Goal: Task Accomplishment & Management: Complete application form

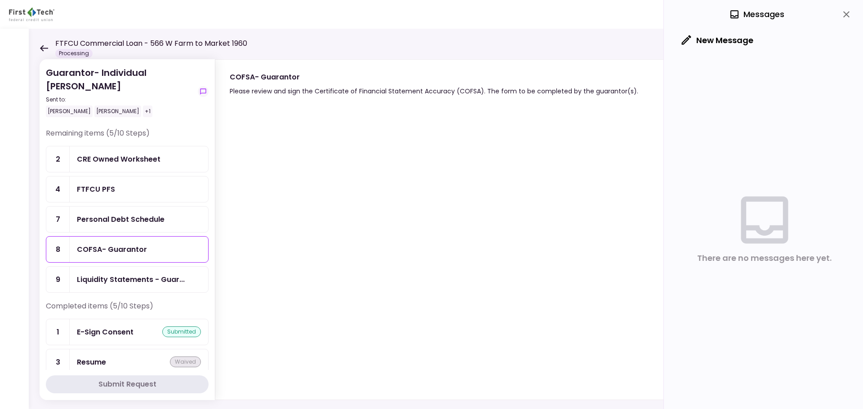
click at [45, 45] on icon at bounding box center [44, 48] width 9 height 7
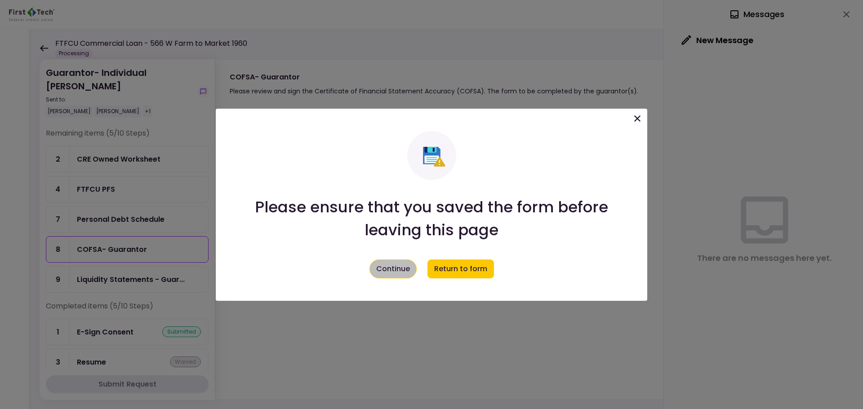
click at [386, 268] on button "Continue" at bounding box center [392, 269] width 47 height 19
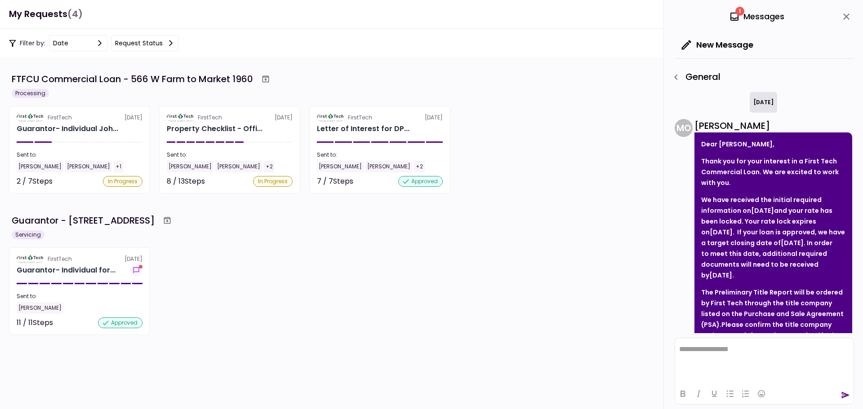
scroll to position [367, 0]
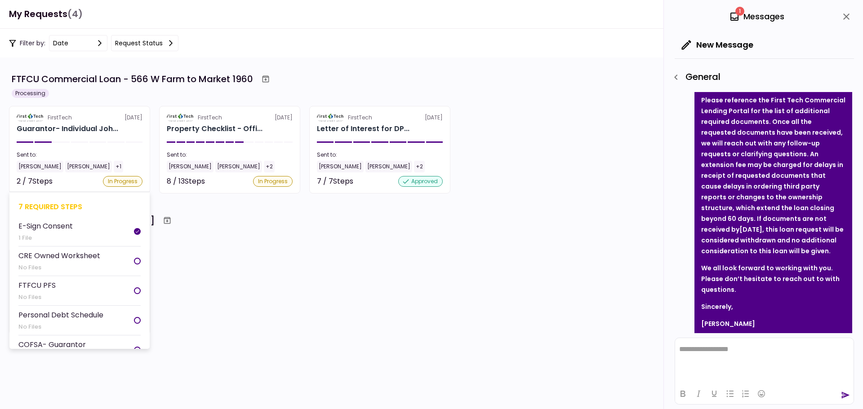
click at [117, 182] on div "In Progress" at bounding box center [123, 181] width 40 height 11
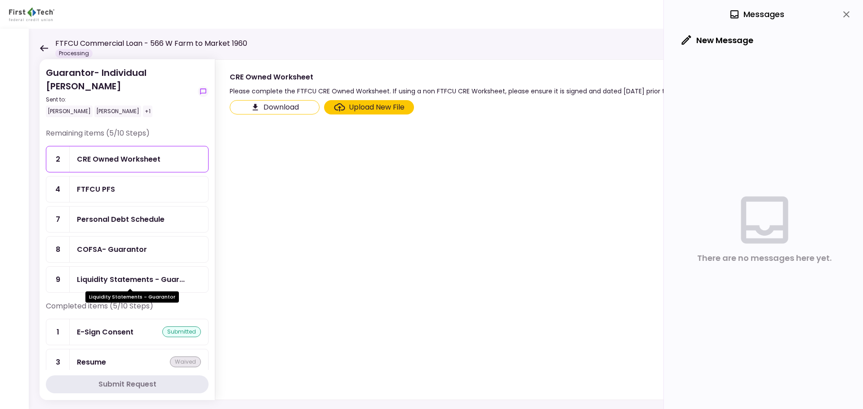
click at [157, 281] on div "Liquidity Statements - Guar..." at bounding box center [131, 279] width 108 height 11
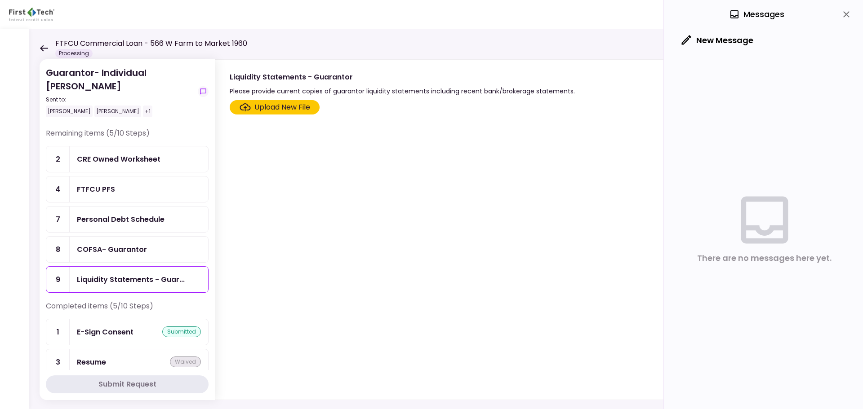
click at [138, 251] on div "COFSA- Guarantor" at bounding box center [112, 249] width 70 height 11
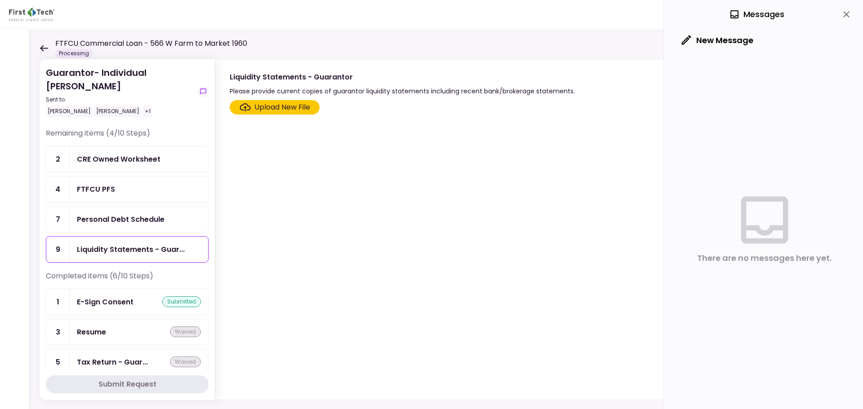
click at [140, 220] on div "Personal Debt Schedule" at bounding box center [121, 219] width 88 height 11
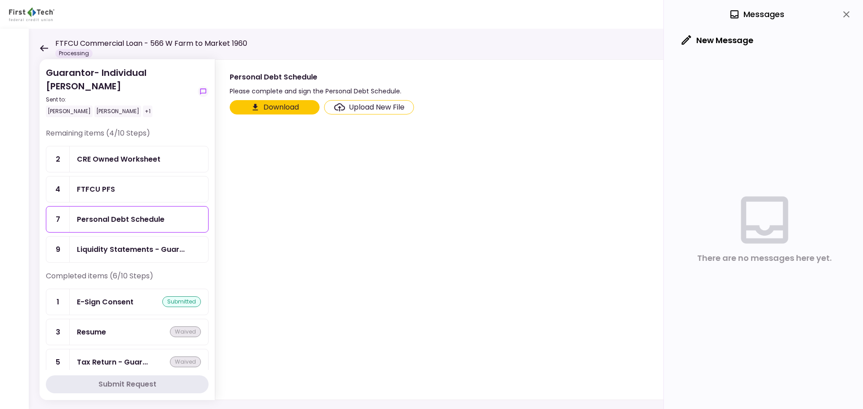
click at [277, 107] on button "Download" at bounding box center [275, 107] width 90 height 14
click at [285, 106] on button "Download" at bounding box center [275, 107] width 90 height 14
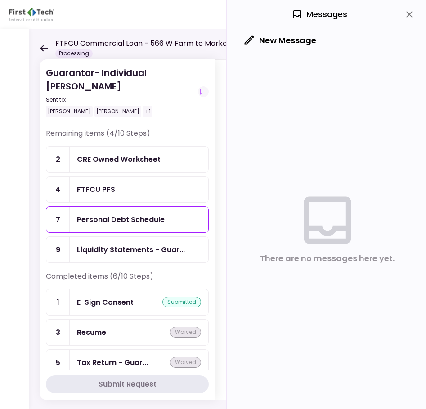
click at [112, 160] on div "CRE Owned Worksheet" at bounding box center [119, 159] width 84 height 11
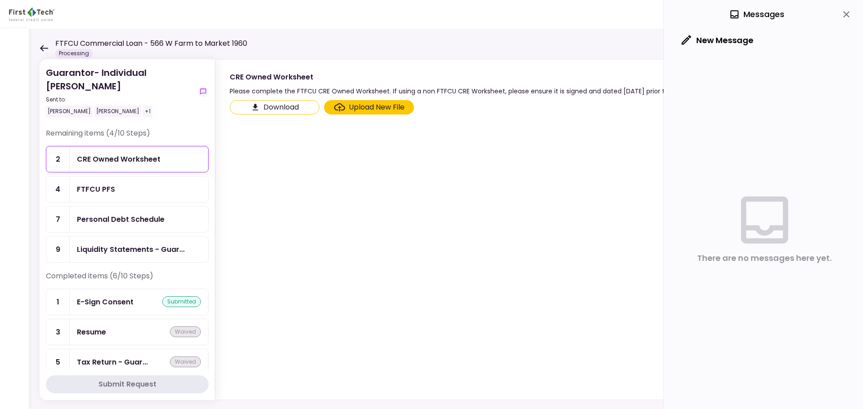
click at [363, 101] on label "Upload New File" at bounding box center [369, 107] width 90 height 14
click at [0, 0] on input "Upload New File" at bounding box center [0, 0] width 0 height 0
click at [148, 192] on div "FTFCU PFS" at bounding box center [139, 189] width 124 height 11
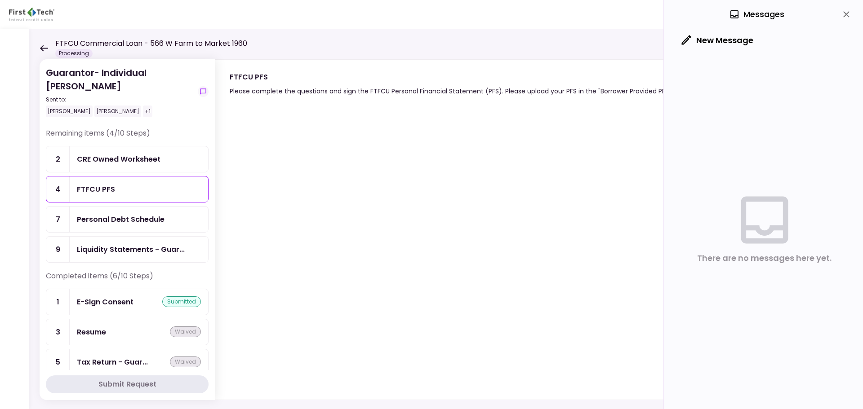
click at [136, 220] on div "Personal Debt Schedule" at bounding box center [121, 219] width 88 height 11
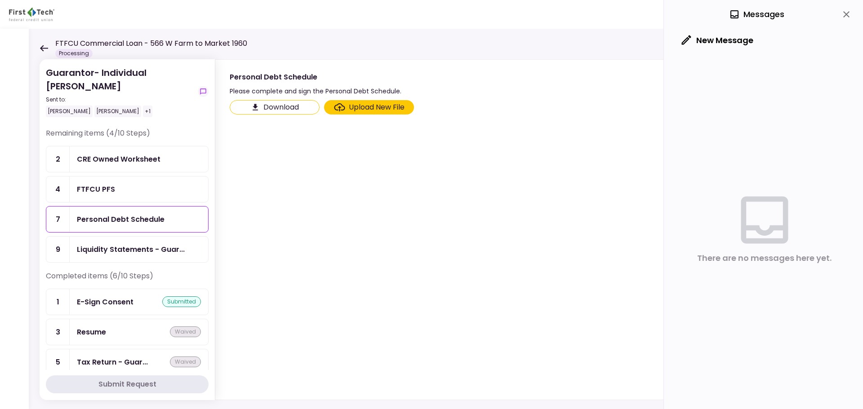
click at [122, 193] on div "FTFCU PFS" at bounding box center [139, 189] width 124 height 11
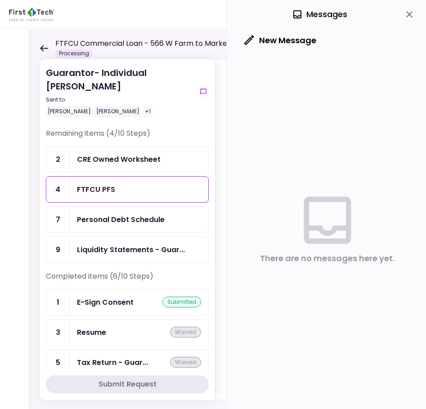
click at [125, 158] on div "CRE Owned Worksheet" at bounding box center [119, 159] width 84 height 11
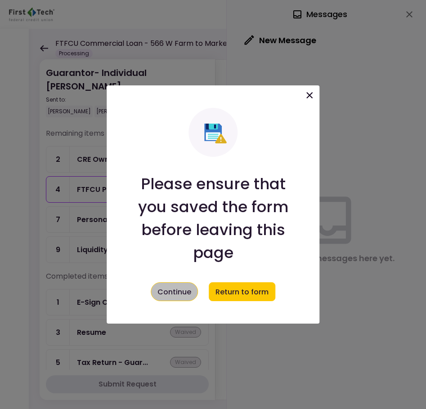
click at [169, 289] on button "Continue" at bounding box center [174, 291] width 47 height 19
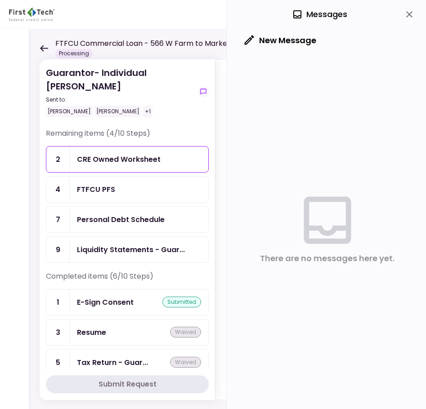
click at [154, 163] on div "CRE Owned Worksheet" at bounding box center [119, 159] width 84 height 11
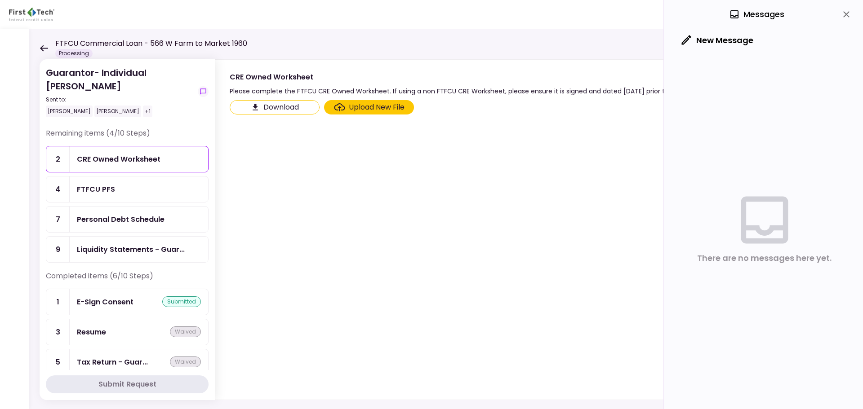
click at [369, 107] on div "Upload New File" at bounding box center [377, 107] width 56 height 11
click at [0, 0] on input "Upload New File" at bounding box center [0, 0] width 0 height 0
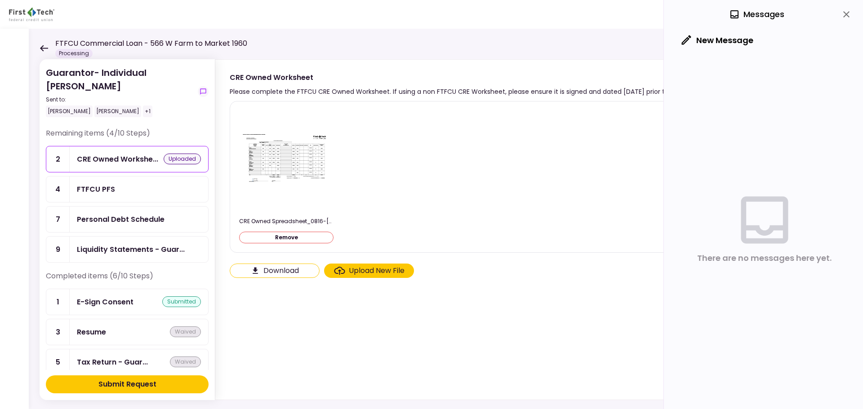
click at [346, 272] on div "Upload New File" at bounding box center [369, 271] width 71 height 11
click at [0, 0] on input "Upload New File" at bounding box center [0, 0] width 0 height 0
click at [122, 221] on div "Personal Debt Schedule" at bounding box center [121, 219] width 88 height 11
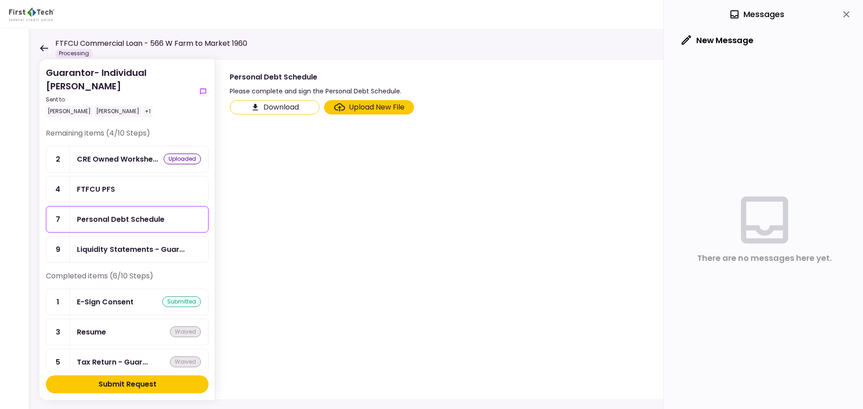
click at [390, 104] on div "Upload New File" at bounding box center [377, 107] width 56 height 11
click at [0, 0] on input "Upload New File" at bounding box center [0, 0] width 0 height 0
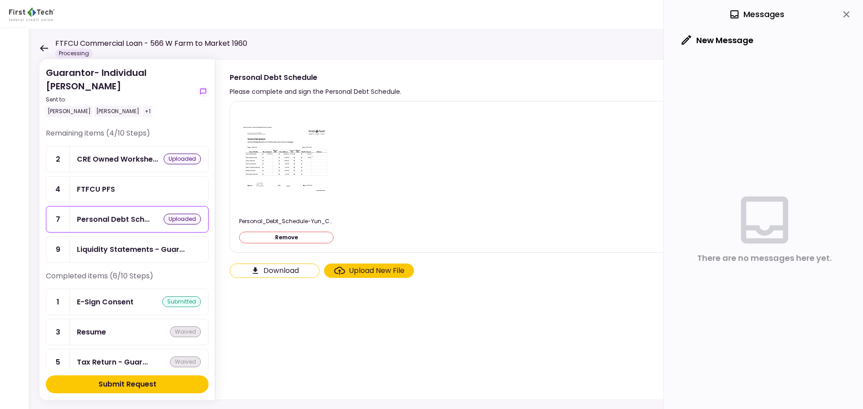
click at [125, 384] on div "Submit Request" at bounding box center [127, 384] width 58 height 11
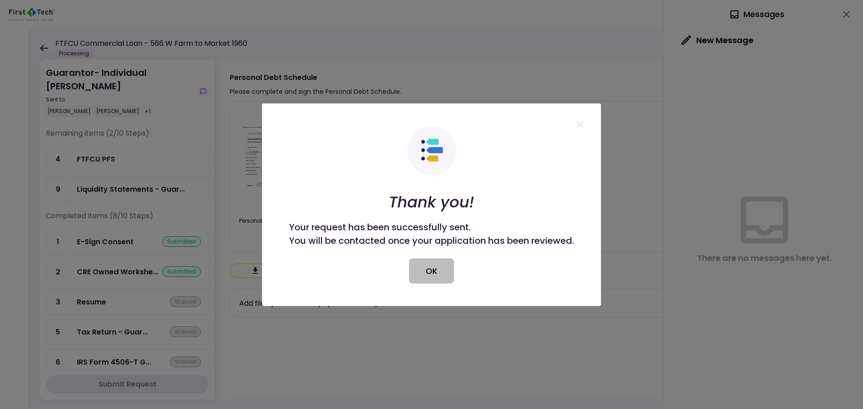
click at [451, 267] on button "OK" at bounding box center [431, 270] width 45 height 25
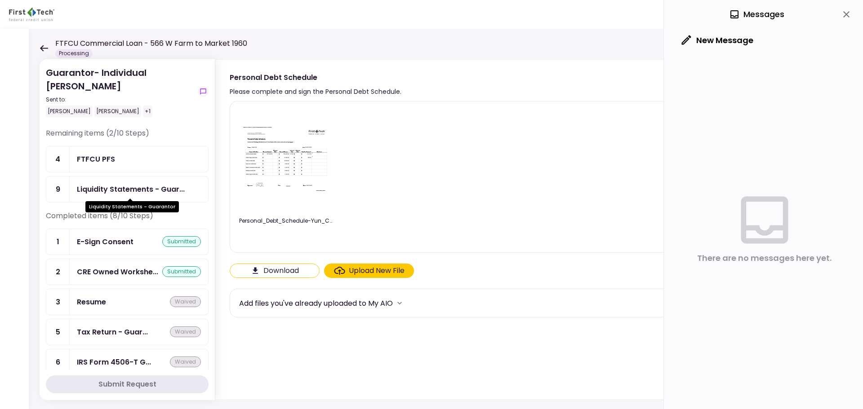
click at [112, 188] on div "Liquidity Statements - Guar..." at bounding box center [131, 189] width 108 height 11
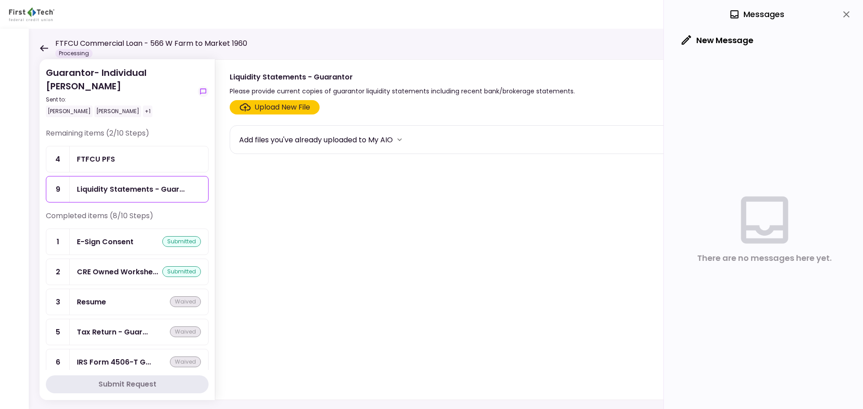
click at [337, 140] on div "Add files you've already uploaded to My AIO" at bounding box center [316, 139] width 154 height 11
click at [402, 139] on icon "more" at bounding box center [399, 139] width 9 height 9
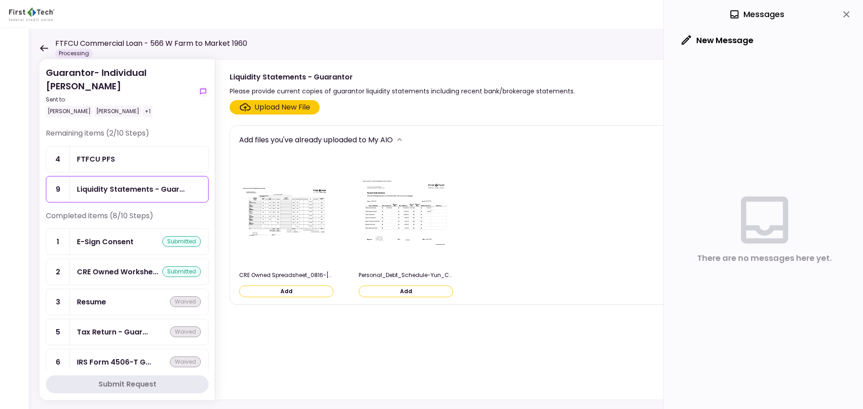
click at [402, 139] on icon "more" at bounding box center [399, 139] width 9 height 9
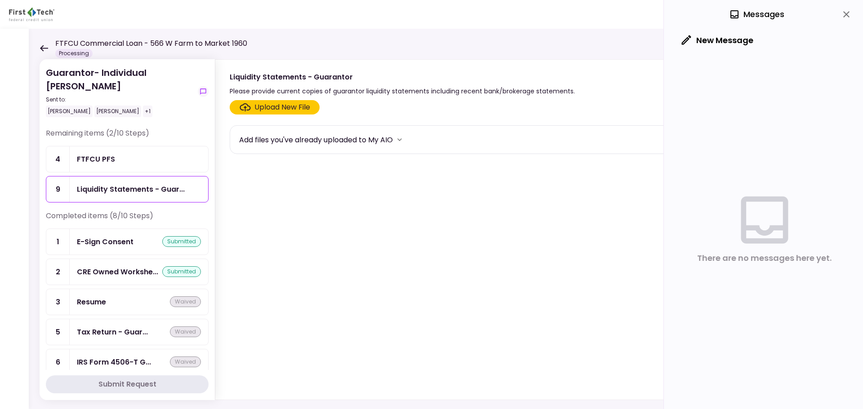
click at [100, 156] on div "FTFCU PFS" at bounding box center [96, 159] width 38 height 11
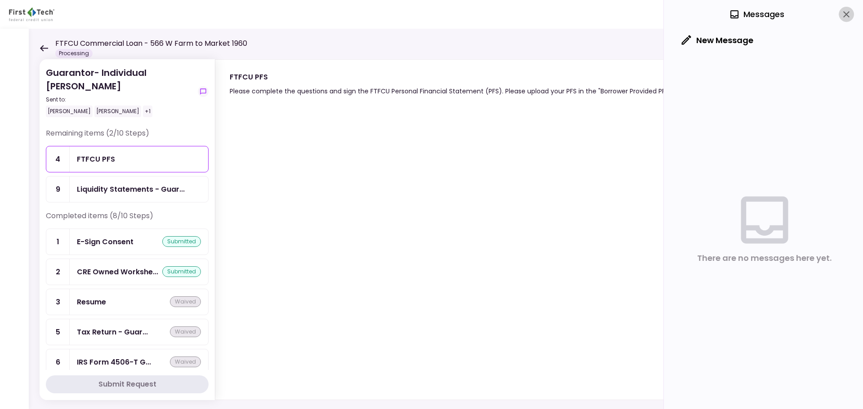
click at [847, 15] on icon "close" at bounding box center [846, 14] width 6 height 6
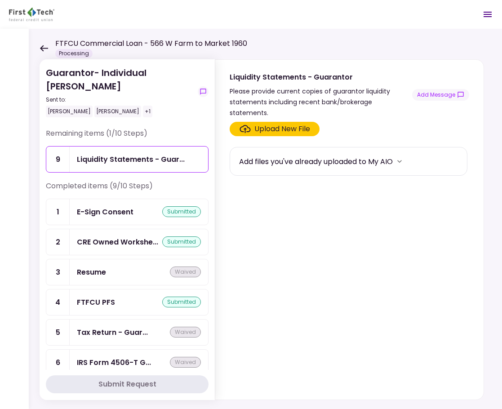
click at [43, 46] on icon at bounding box center [44, 48] width 8 height 6
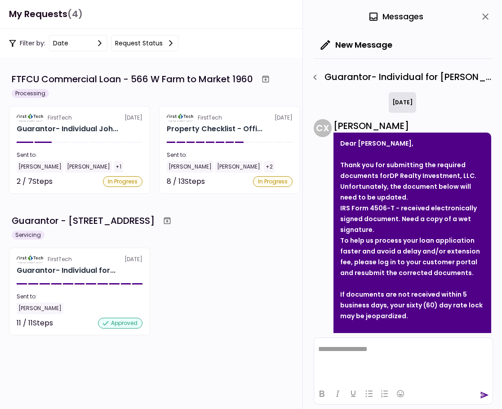
scroll to position [72, 0]
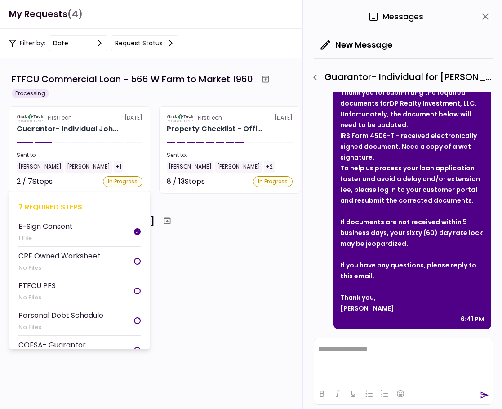
click at [129, 180] on div "In Progress" at bounding box center [123, 181] width 40 height 11
